Goal: Information Seeking & Learning: Learn about a topic

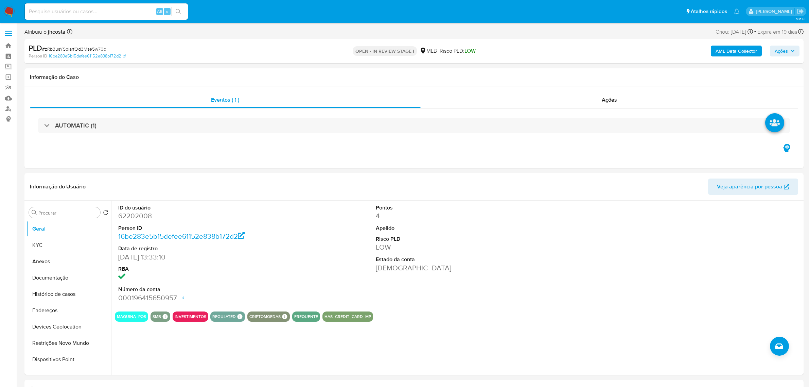
select select "10"
click at [291, 208] on div "ID do usuário 62202008 Person ID 16be283e5b15defee61152e838b172d2 Data de regis…" at bounding box center [458, 253] width 687 height 105
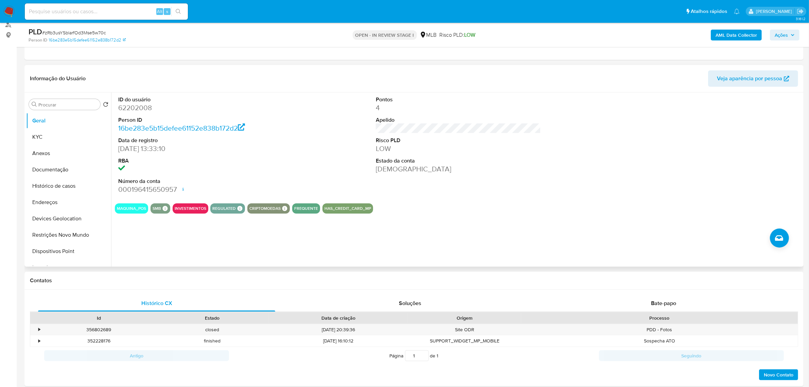
scroll to position [85, 0]
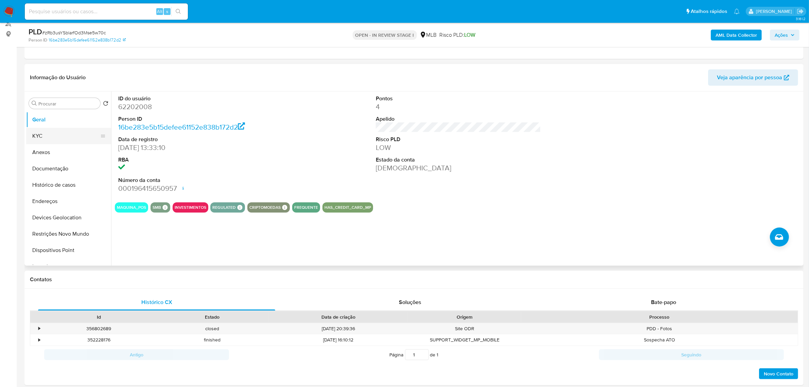
drag, startPoint x: 42, startPoint y: 137, endPoint x: 89, endPoint y: 142, distance: 47.9
click at [42, 137] on button "KYC" at bounding box center [66, 136] width 80 height 16
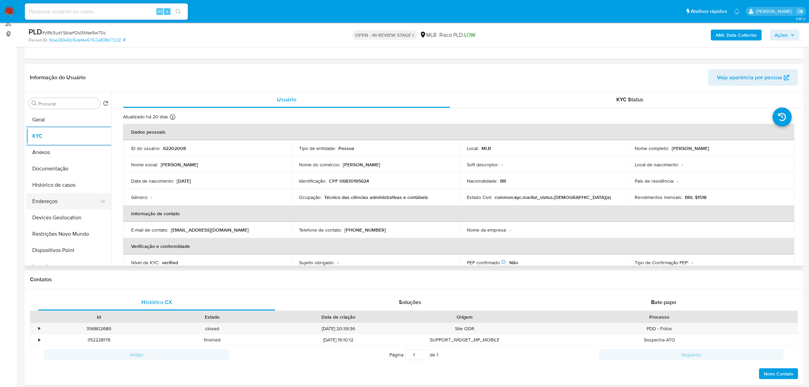
click at [53, 201] on button "Endereços" at bounding box center [66, 201] width 80 height 16
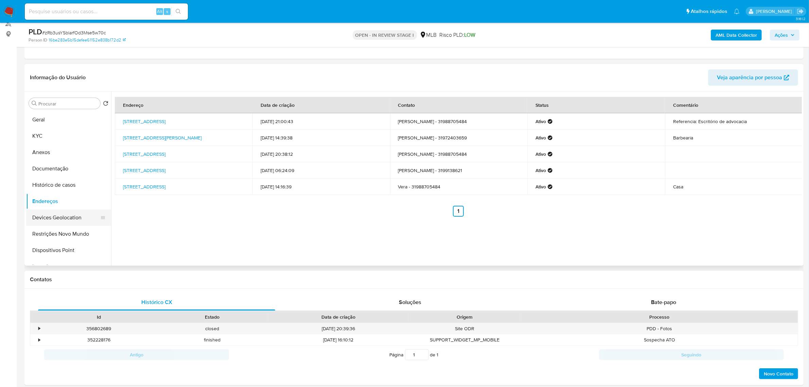
click at [68, 218] on button "Devices Geolocation" at bounding box center [66, 217] width 80 height 16
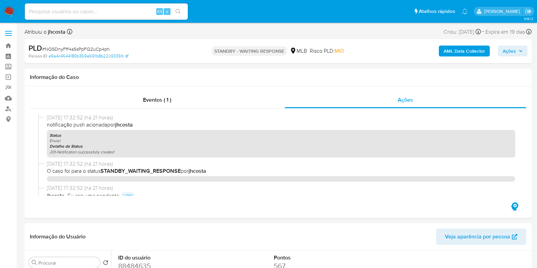
select select "10"
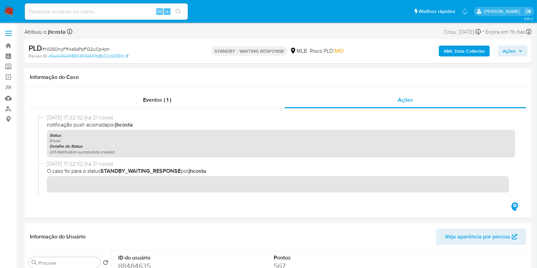
scroll to position [42, 0]
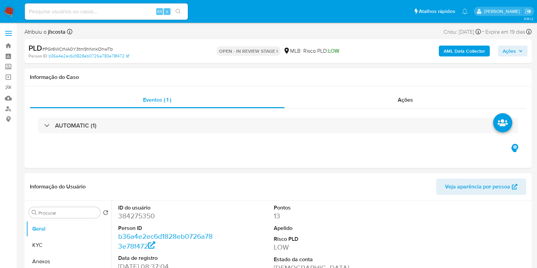
select select "10"
